Goal: Task Accomplishment & Management: Use online tool/utility

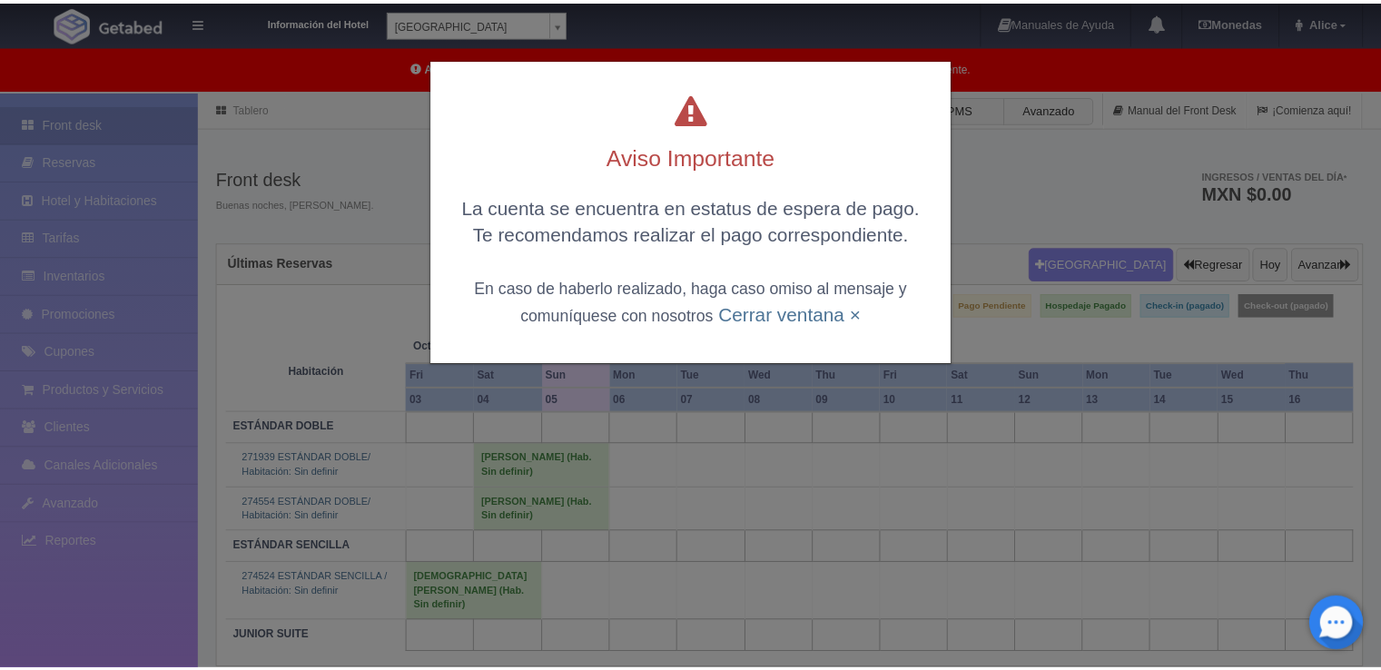
scroll to position [91, 0]
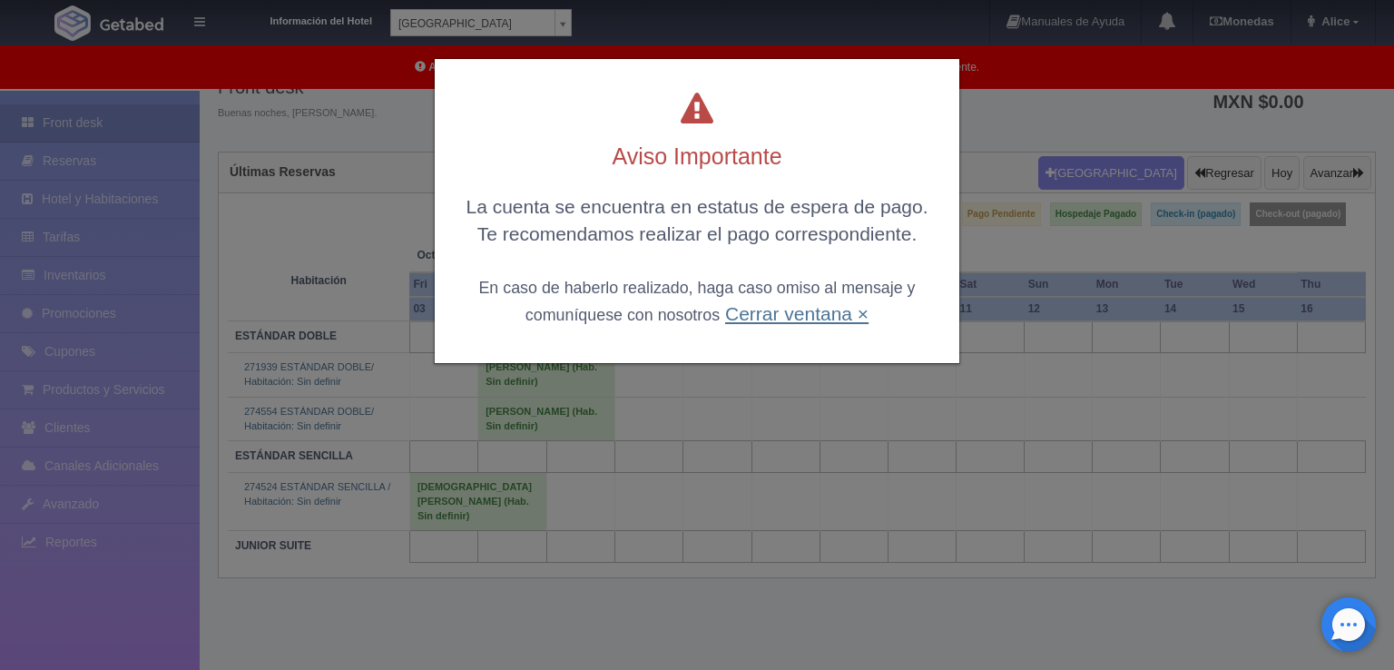
click at [777, 317] on link "Cerrar ventana ×" at bounding box center [796, 313] width 143 height 21
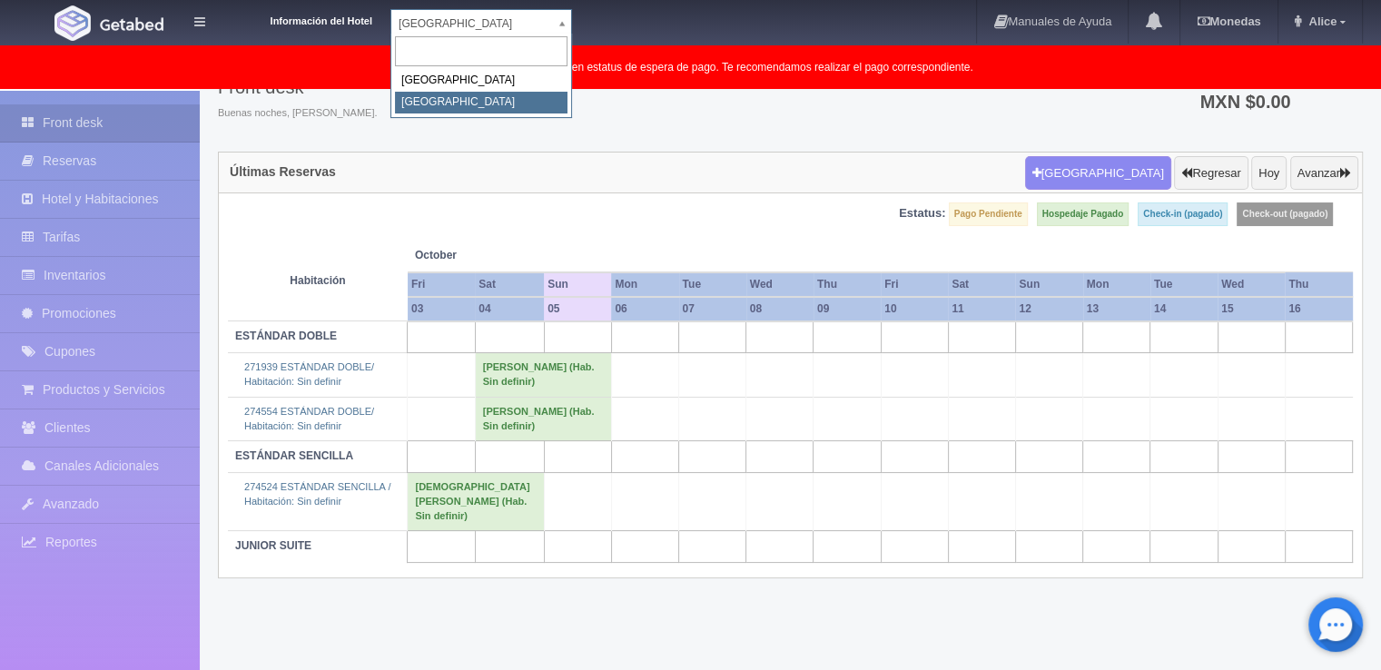
click at [488, 11] on body "Información del Hotel Hotel Plaza Colonial Hotel Plaza Campeche Hotel Plaza Col…" at bounding box center [690, 405] width 1381 height 811
select select "342"
